Goal: Find specific page/section: Find specific page/section

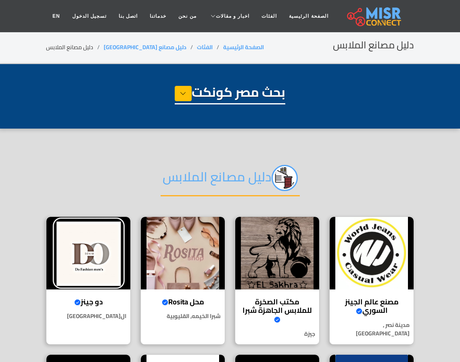
select select "**********"
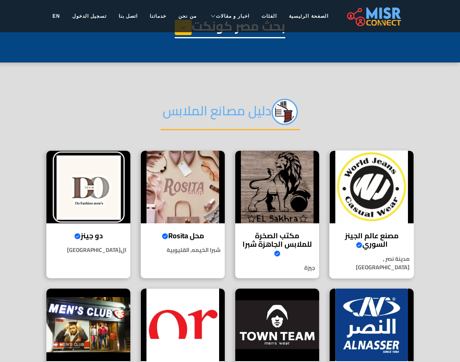
scroll to position [121, 0]
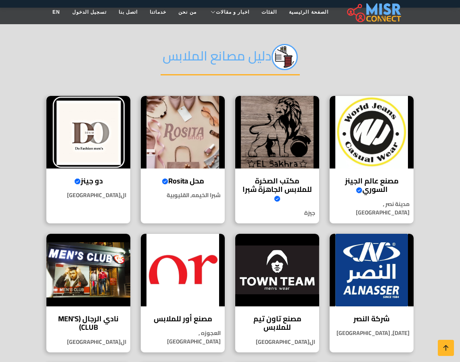
click at [451, 207] on section "دليل مصانع الملابس مصنع عالم الجينز السوري Verified account جودة سورية تُلبس.. …" at bounding box center [230, 331] width 460 height 647
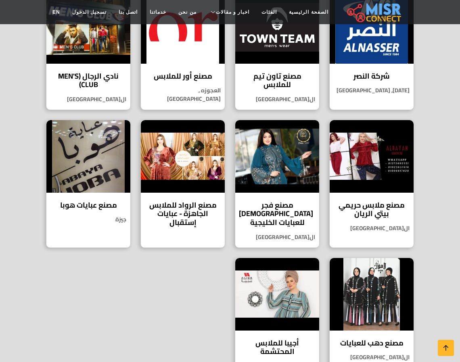
scroll to position [363, 0]
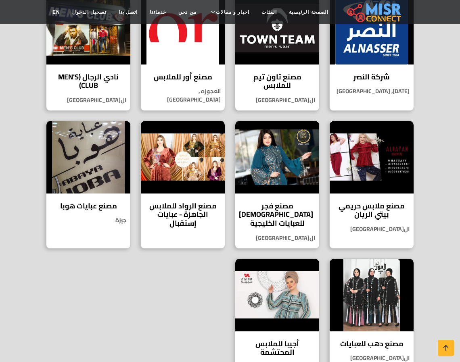
click at [435, 217] on section "دليل مصانع الملابس مصنع عالم الجينز السوري Verified account جودة سورية تُلبس.. …" at bounding box center [230, 88] width 460 height 647
click at [453, 216] on section "دليل مصانع الملابس مصنع عالم الجينز السوري Verified account جودة سورية تُلبس.. …" at bounding box center [230, 88] width 460 height 647
click at [410, 96] on div "شركة النصر شركة النصر لتوريد الملابس الجاهزة هي واحدة من الشركات الرائدة في صنا…" at bounding box center [371, 51] width 85 height 119
